Goal: Browse casually

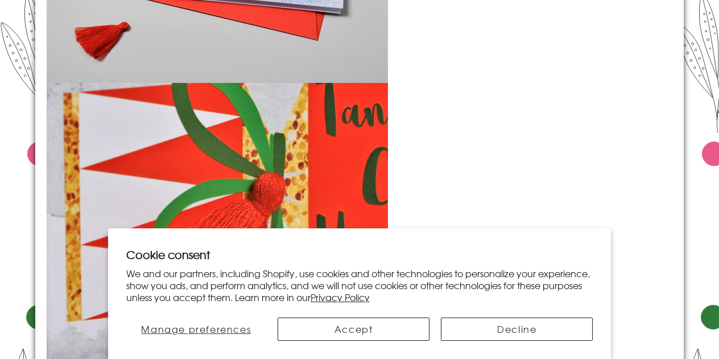
scroll to position [1438, 0]
